Goal: Find specific page/section: Find specific page/section

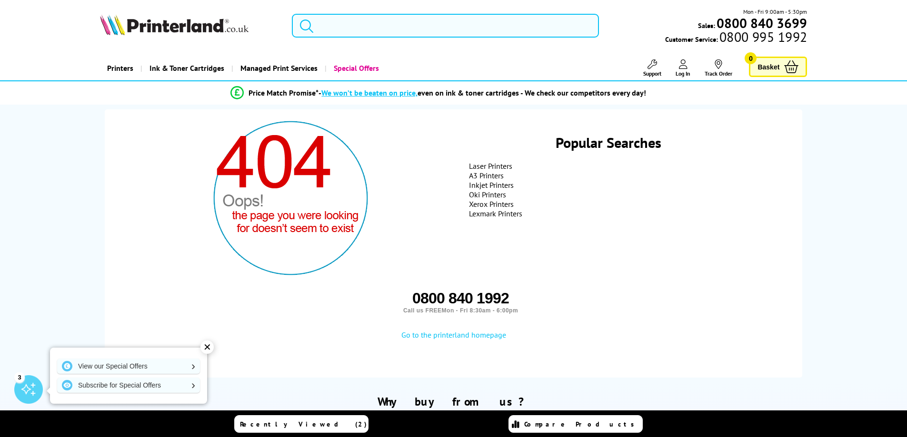
click at [362, 26] on input "search" at bounding box center [445, 26] width 307 height 24
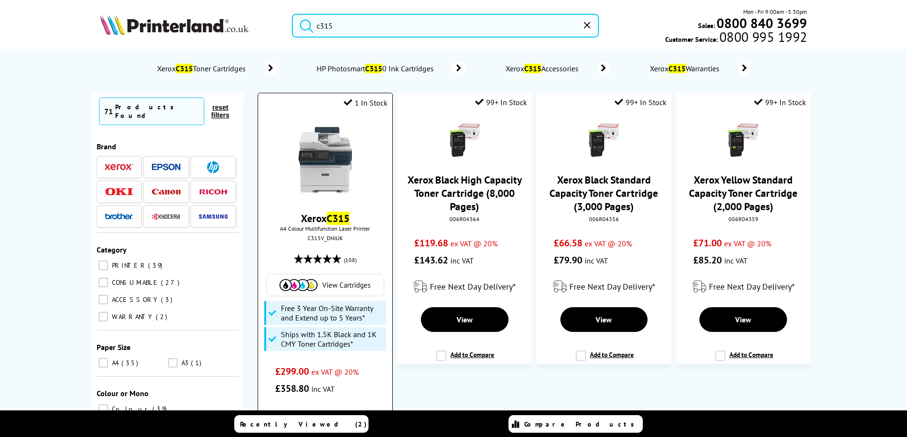
type input "c315"
click at [316, 166] on img at bounding box center [324, 159] width 71 height 71
